Goal: Task Accomplishment & Management: Complete application form

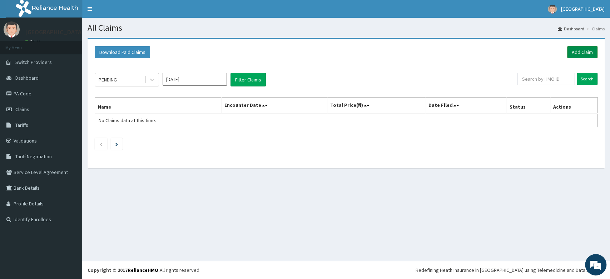
click at [582, 55] on link "Add Claim" at bounding box center [582, 52] width 30 height 12
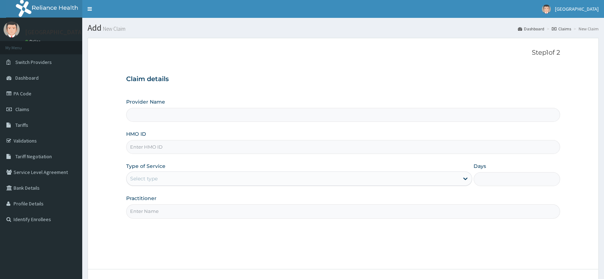
paste input "LPS/10004/A"
type input "LPS/10004/A"
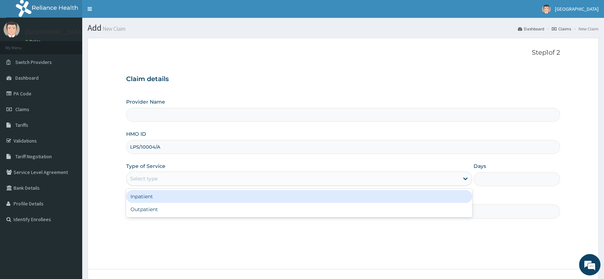
click at [163, 177] on div "Select type" at bounding box center [293, 178] width 333 height 11
type input "[PERSON_NAME] and [PERSON_NAME][GEOGRAPHIC_DATA]"
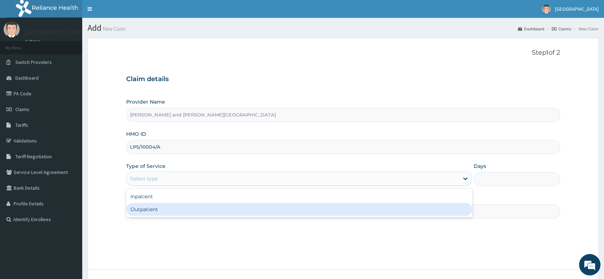
click at [162, 210] on div "Outpatient" at bounding box center [299, 209] width 346 height 13
type input "1"
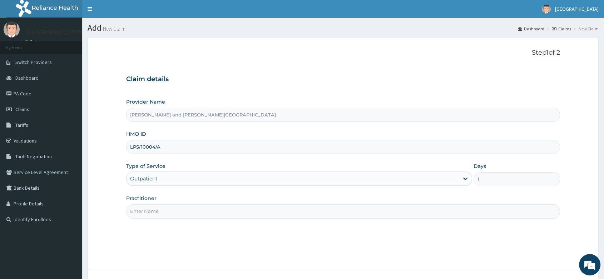
click at [169, 202] on div "Practitioner" at bounding box center [343, 207] width 434 height 24
click at [162, 212] on input "Practitioner" at bounding box center [343, 212] width 434 height 14
type input "DR BIFOM MELWIN"
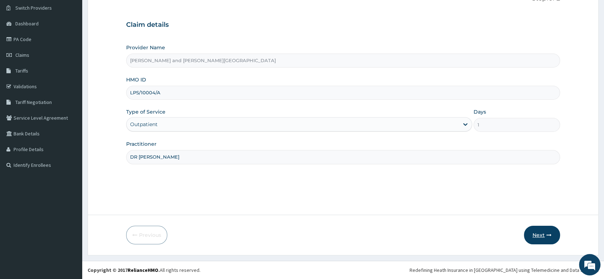
click at [545, 236] on button "Next" at bounding box center [542, 235] width 36 height 19
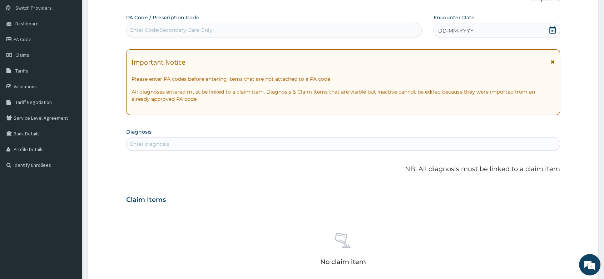
click at [551, 29] on icon at bounding box center [552, 29] width 7 height 7
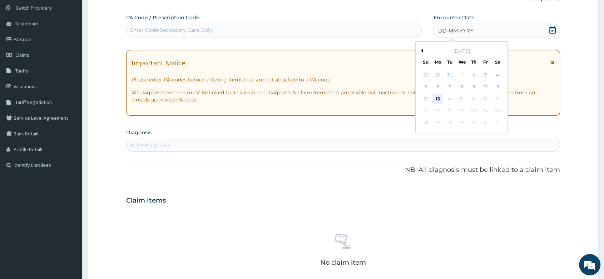
click at [441, 98] on div "13" at bounding box center [438, 99] width 11 height 11
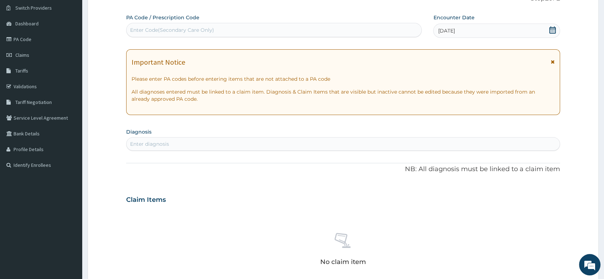
click at [166, 147] on div "Enter diagnosis" at bounding box center [149, 144] width 39 height 7
click at [163, 168] on p "NB: All diagnosis must be linked to a claim item" at bounding box center [343, 169] width 434 height 9
click at [154, 145] on div "Enter diagnosis" at bounding box center [149, 144] width 39 height 7
type input "M"
type input "PAIN"
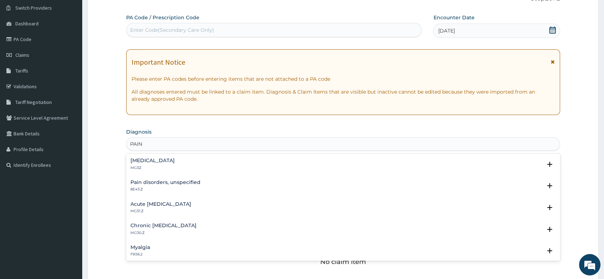
scroll to position [40, 0]
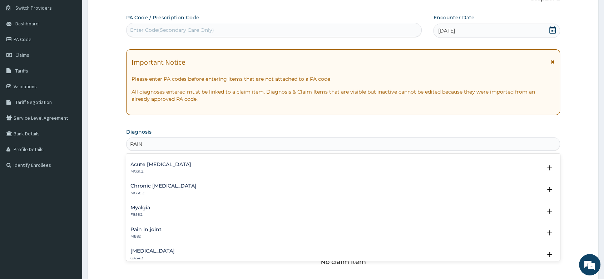
click at [154, 208] on div "Myalgia FB56.2" at bounding box center [344, 211] width 426 height 13
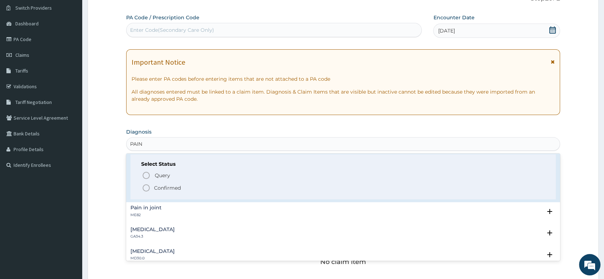
scroll to position [79, 0]
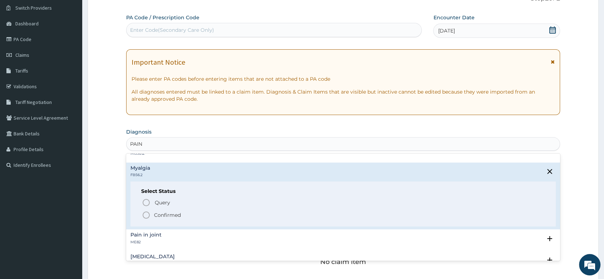
click at [146, 214] on icon "status option filled" at bounding box center [146, 215] width 9 height 9
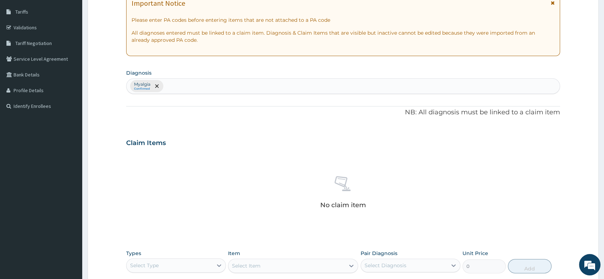
scroll to position [213, 0]
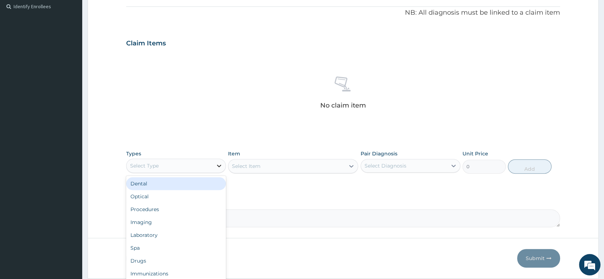
click at [225, 166] on div at bounding box center [219, 165] width 13 height 13
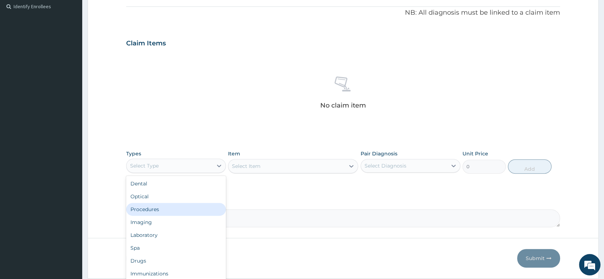
click at [161, 211] on div "Procedures" at bounding box center [176, 209] width 100 height 13
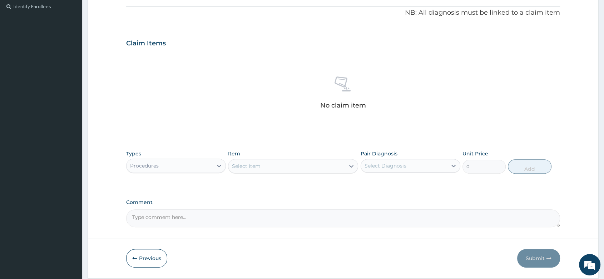
click at [234, 165] on div "Select Item" at bounding box center [246, 166] width 29 height 7
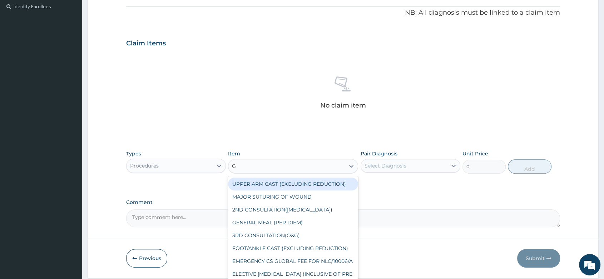
type input "GP"
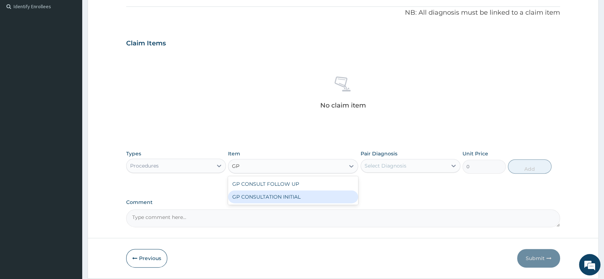
click at [300, 196] on div "GP CONSULTATION INITIAL" at bounding box center [293, 197] width 130 height 13
type input "2000"
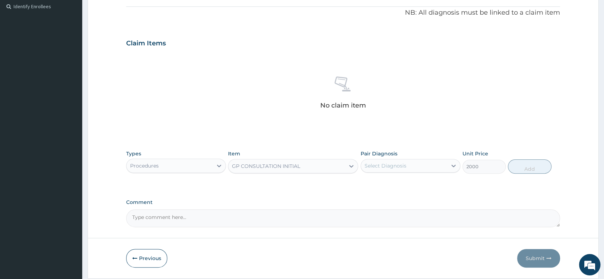
click at [404, 171] on div "Select Diagnosis" at bounding box center [404, 165] width 86 height 11
drag, startPoint x: 407, startPoint y: 191, endPoint x: 485, endPoint y: 174, distance: 80.2
click at [408, 190] on div "Myalgia" at bounding box center [411, 185] width 100 height 18
click at [418, 185] on div "Myalgia" at bounding box center [411, 184] width 100 height 15
checkbox input "true"
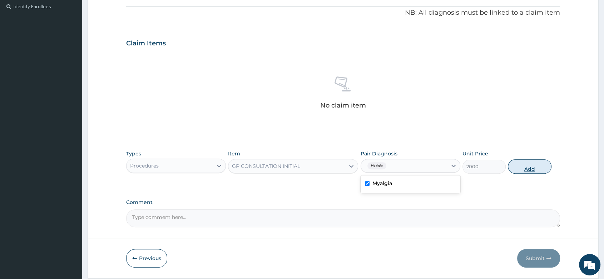
click at [526, 168] on button "Add" at bounding box center [529, 166] width 43 height 14
type input "0"
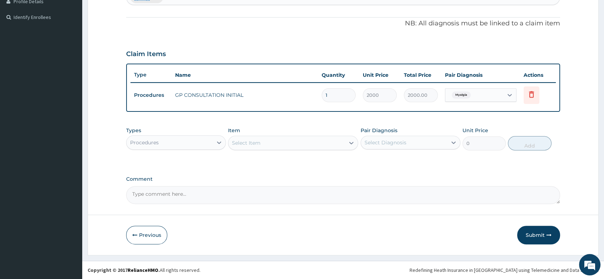
scroll to position [202, 0]
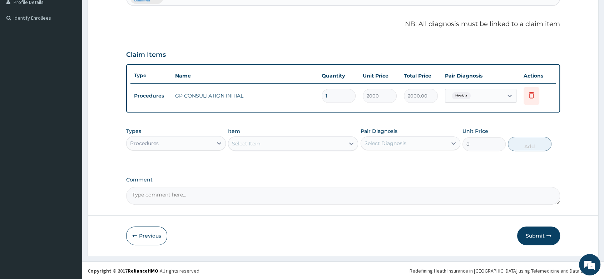
click at [195, 141] on div "Procedures" at bounding box center [170, 143] width 86 height 11
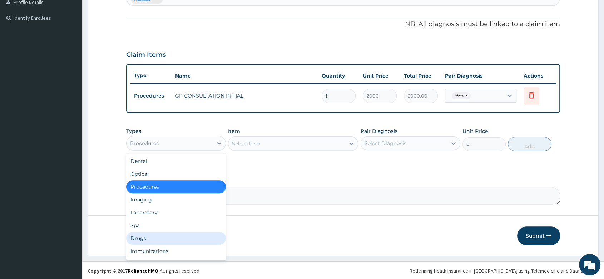
click at [140, 242] on div "Drugs" at bounding box center [176, 238] width 100 height 13
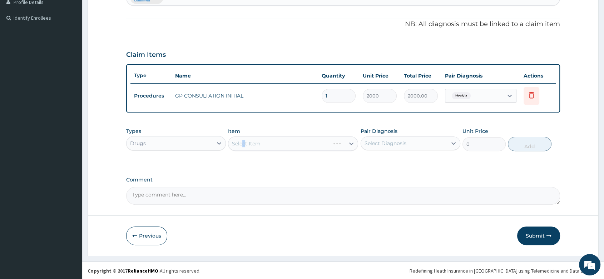
click at [245, 139] on div "Select Item" at bounding box center [293, 144] width 130 height 14
click at [243, 142] on div "Select Item" at bounding box center [293, 144] width 130 height 14
click at [247, 144] on div "Select Item" at bounding box center [293, 144] width 130 height 14
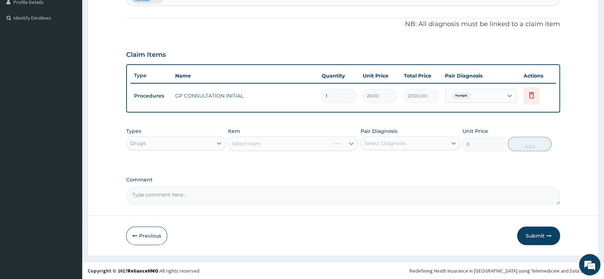
click at [249, 145] on div "Select Item" at bounding box center [293, 144] width 130 height 14
click at [252, 140] on div "Select Item" at bounding box center [246, 143] width 29 height 7
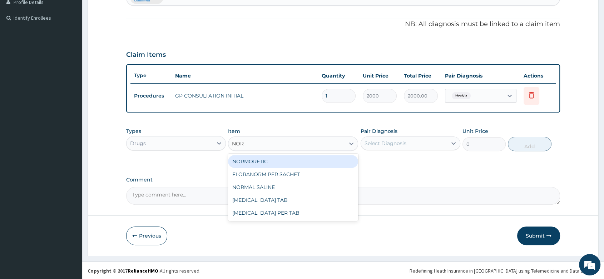
type input "NORG"
click at [283, 163] on div "NORGESIC TAB" at bounding box center [293, 161] width 130 height 13
type input "60"
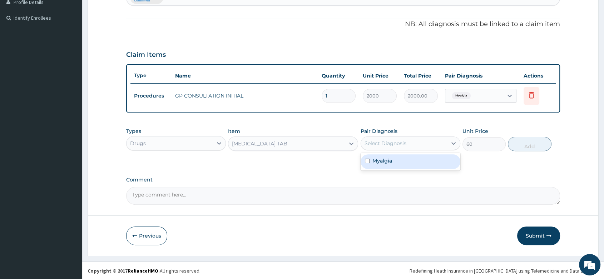
click at [411, 142] on div "Select Diagnosis" at bounding box center [404, 143] width 86 height 11
drag, startPoint x: 394, startPoint y: 166, endPoint x: 437, endPoint y: 140, distance: 50.3
click at [414, 160] on div "Myalgia" at bounding box center [411, 161] width 100 height 15
checkbox input "true"
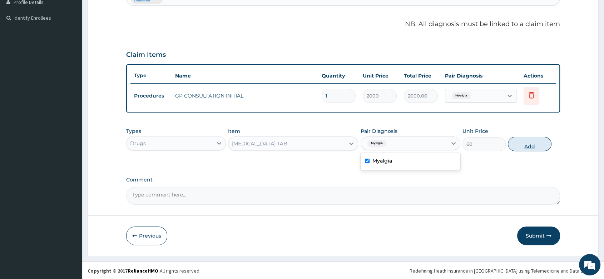
click at [529, 142] on button "Add" at bounding box center [529, 144] width 43 height 14
type input "0"
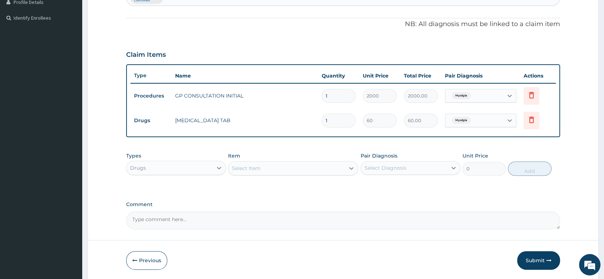
type input "11"
type input "660.00"
type input "112"
type input "6720.00"
type input "11"
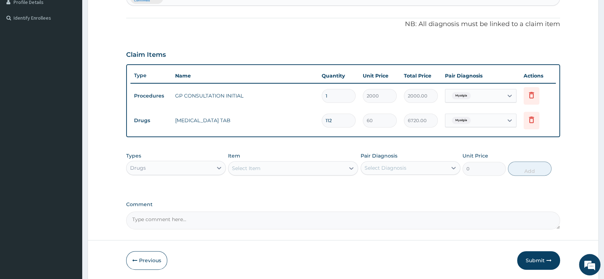
type input "660.00"
type input "1"
type input "60.00"
type input "0.00"
type input "2"
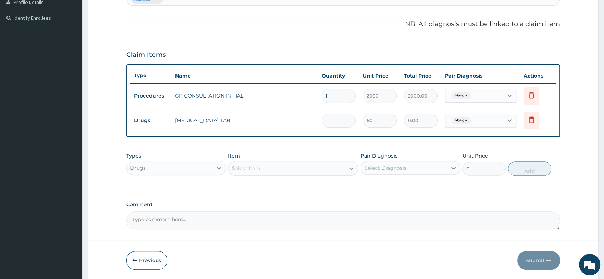
type input "120.00"
type input "20"
type input "1200.00"
type input "20"
click at [544, 262] on button "Submit" at bounding box center [538, 260] width 43 height 19
